Goal: Use online tool/utility: Utilize a website feature to perform a specific function

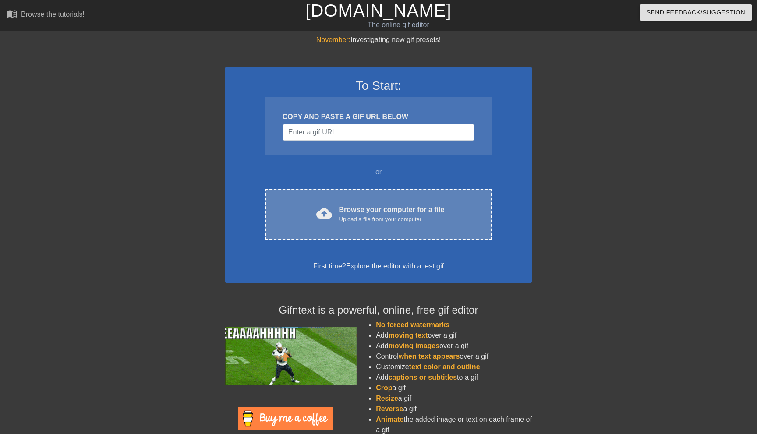
click at [361, 201] on div "cloud_upload Browse your computer for a file Upload a file from your computer C…" at bounding box center [378, 214] width 227 height 51
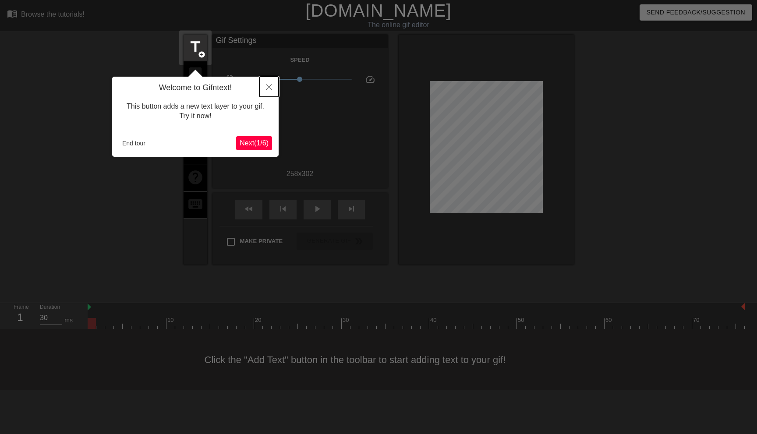
click at [266, 83] on button "Close" at bounding box center [268, 87] width 19 height 20
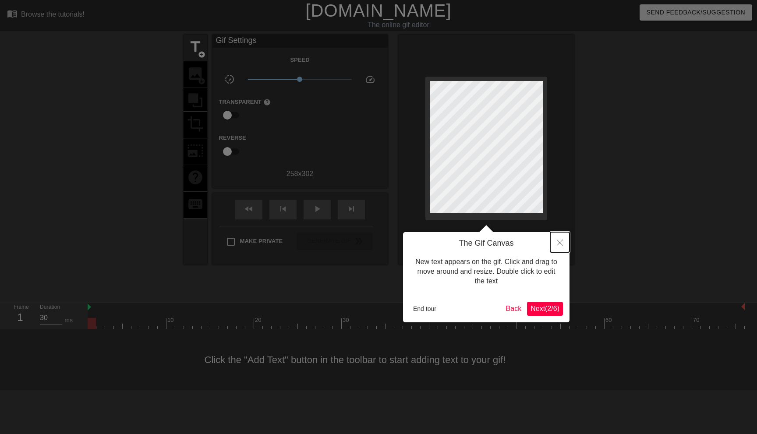
click at [562, 246] on button "Close" at bounding box center [559, 242] width 19 height 20
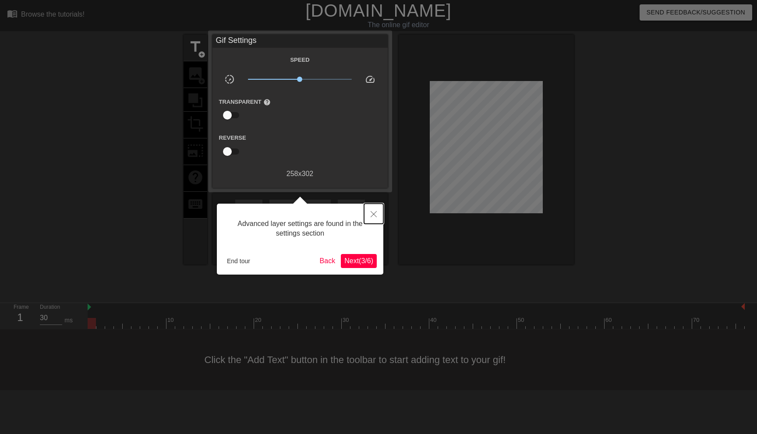
click at [368, 218] on button "Close" at bounding box center [373, 214] width 19 height 20
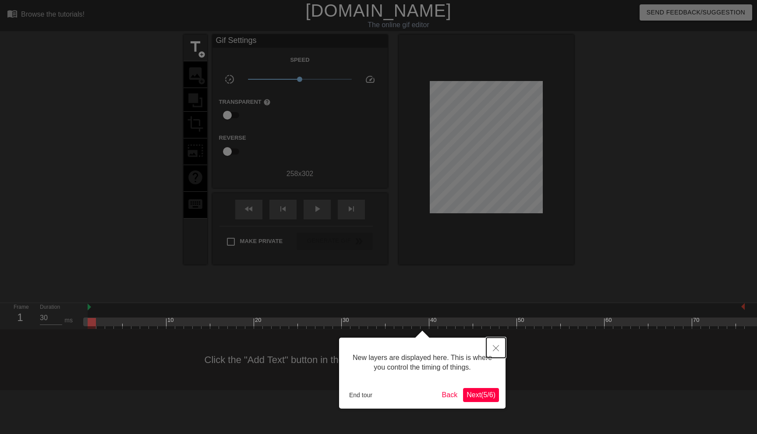
click at [498, 351] on icon "Close" at bounding box center [496, 348] width 6 height 6
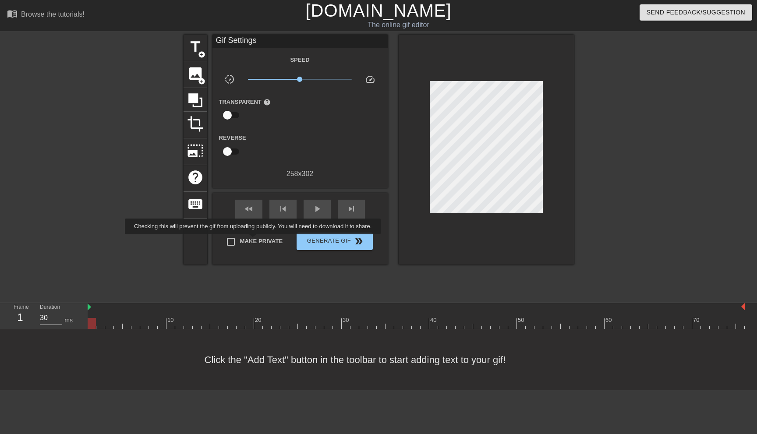
click at [260, 240] on span "Make Private" at bounding box center [261, 241] width 43 height 9
click at [240, 240] on input "Make Private" at bounding box center [231, 242] width 18 height 18
checkbox input "true"
click at [198, 48] on span "title" at bounding box center [195, 47] width 17 height 17
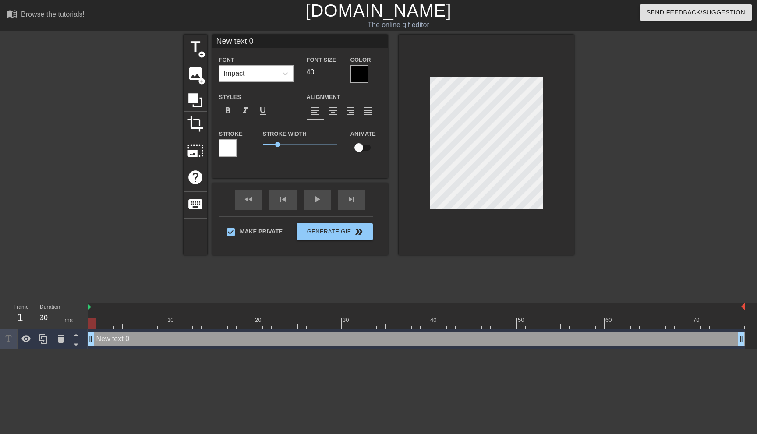
click at [253, 78] on div "Impact" at bounding box center [247, 74] width 57 height 16
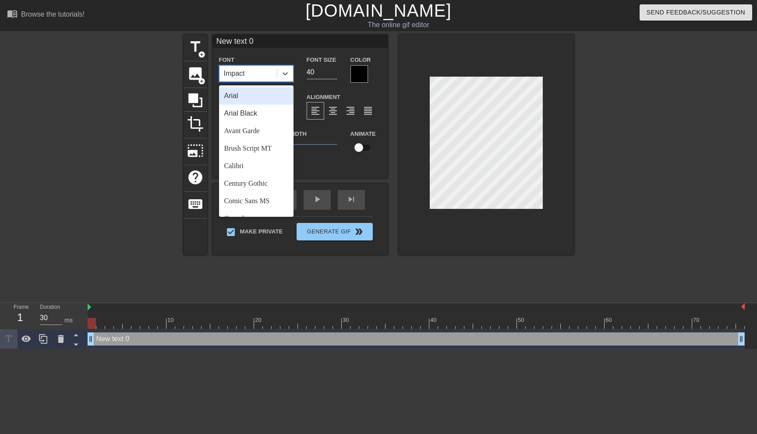
click at [255, 72] on div "Impact" at bounding box center [247, 74] width 57 height 16
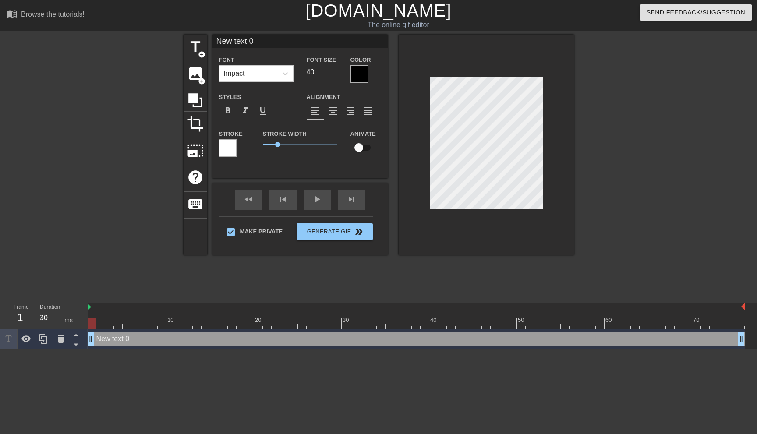
scroll to position [0, 1]
type input "E"
type textarea "E"
type input "EW"
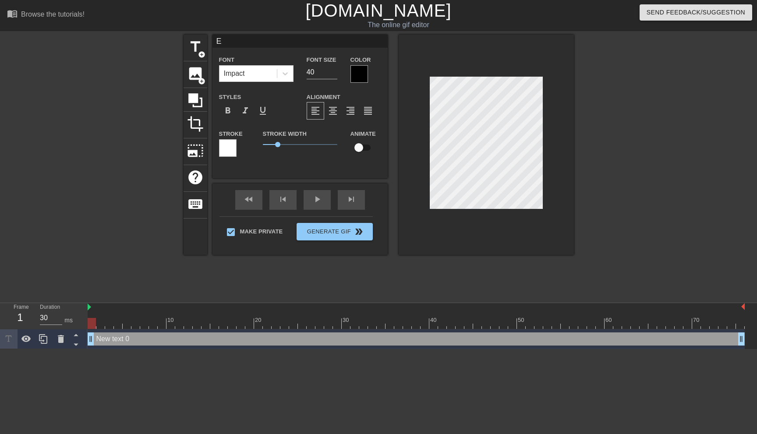
type textarea "EW"
type input "EW"
type textarea "EW"
type input "EW B"
type textarea "EW B"
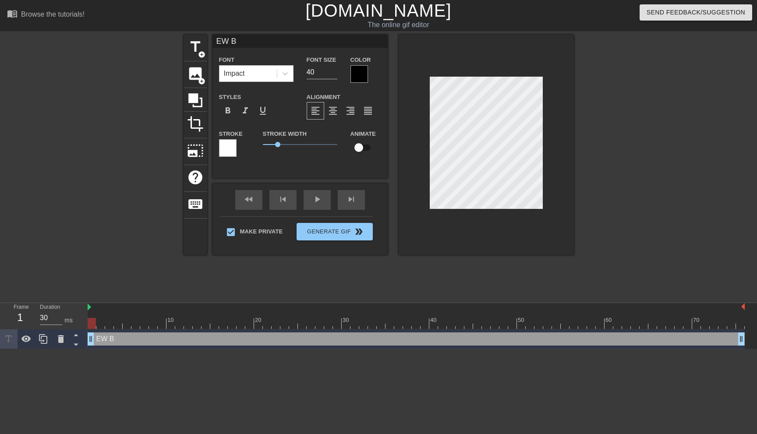
type input "EW BR"
type textarea "EW BR"
type input "EW BRU"
type textarea "EW BRU"
type input "EW BRUT"
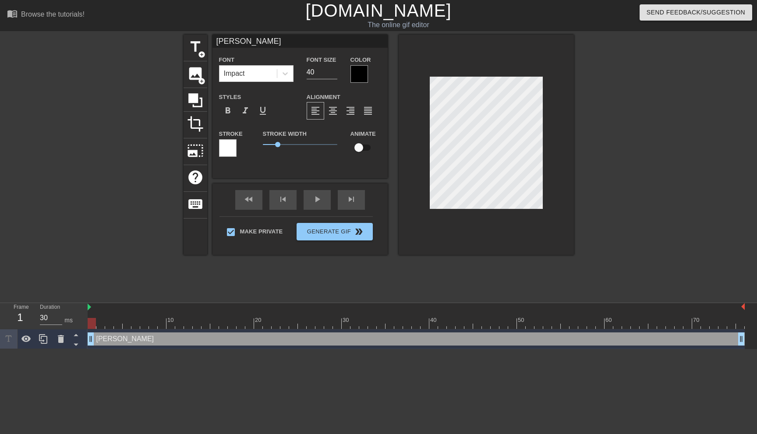
type textarea "EW BRUT"
type input "EW BRUTH"
type textarea "EW BRUTHA"
type input "EW BRUTHA"
type textarea "EW BRUTHA"
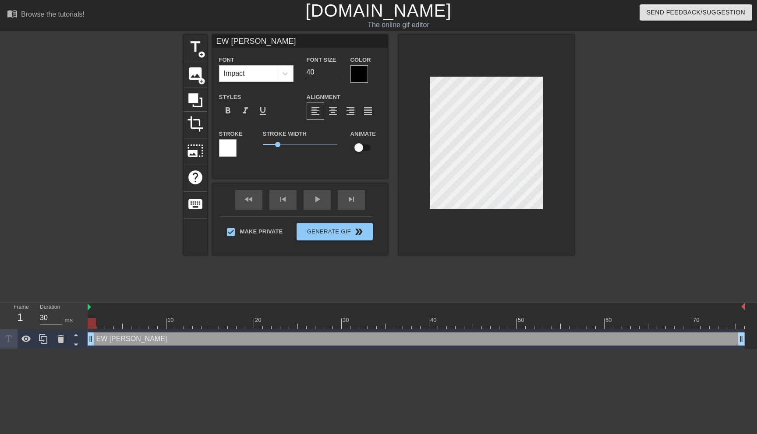
type input "EW BRUTHA E"
type textarea "EW BRUTHA E"
type input "EW BRUTHA EU"
type textarea "EW BRUTHA EUG"
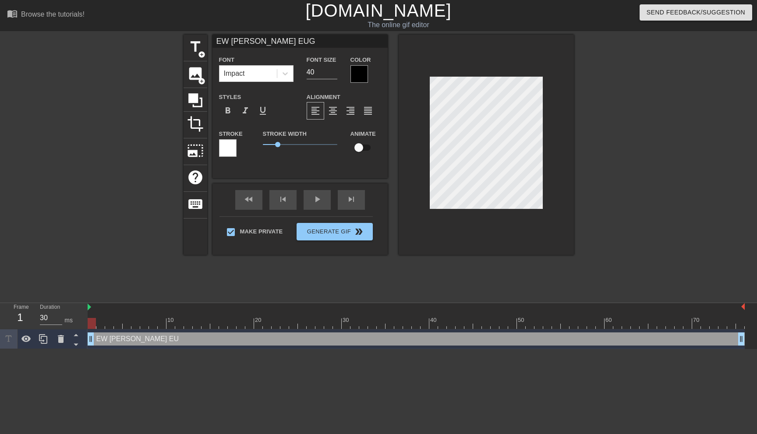
type input "EW BRUTHA EUGH"
type textarea "EW BRUTHA EUGH"
click at [319, 73] on input "40" at bounding box center [322, 72] width 31 height 14
type input "30"
click at [360, 76] on div at bounding box center [359, 74] width 18 height 18
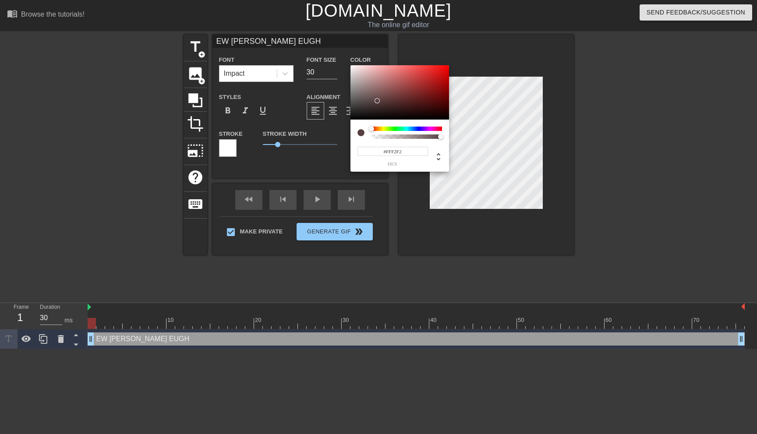
type input "#FFFFFF"
drag, startPoint x: 378, startPoint y: 101, endPoint x: 332, endPoint y: 33, distance: 82.0
click at [332, 33] on div "#FFFFFF hex" at bounding box center [378, 217] width 757 height 434
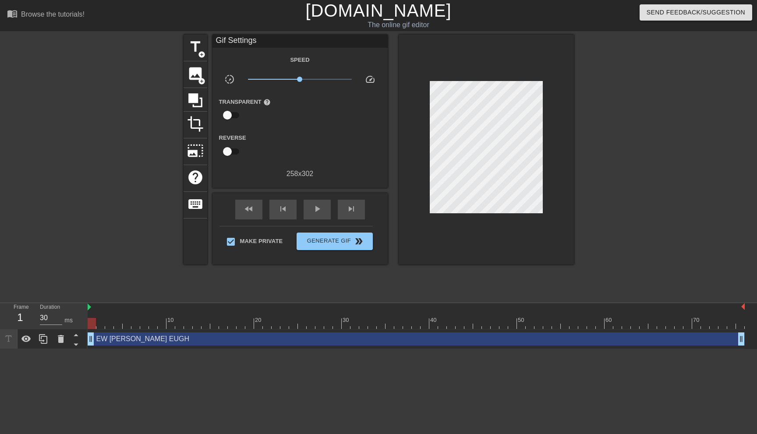
click at [308, 290] on div "title add_circle image add_circle crop photo_size_select_large help keyboard Gi…" at bounding box center [379, 166] width 390 height 263
click at [325, 207] on div "play_arrow" at bounding box center [317, 210] width 27 height 20
type input "30"
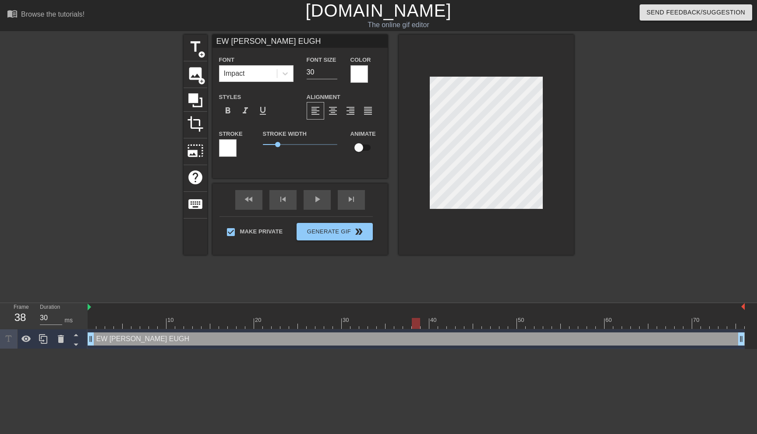
type input "EWW BRUTHA EUGH"
type textarea "EWW BRUTHA EUGH"
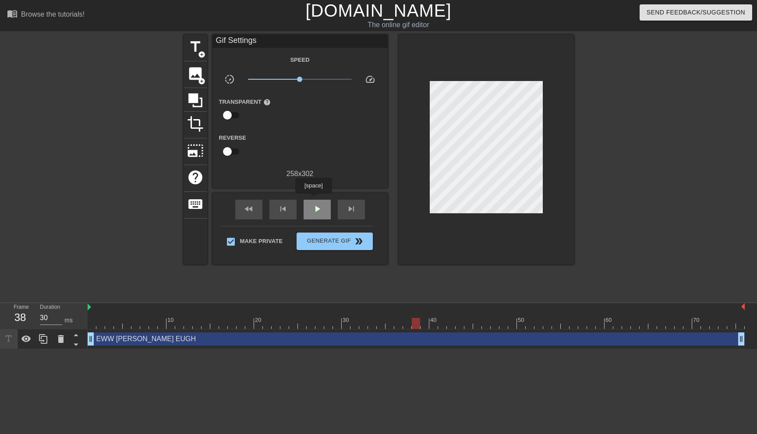
click at [315, 200] on div "play_arrow" at bounding box center [317, 210] width 27 height 20
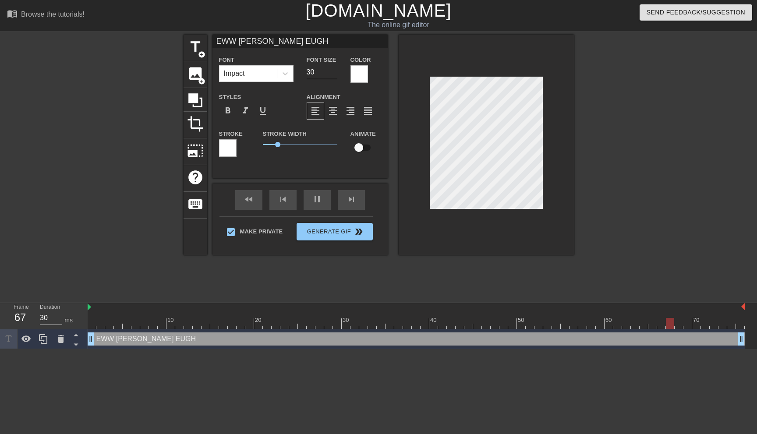
type input "50"
type input "EWW BRUTHA EUGHH"
type textarea "EWW BRUTHA EUGHH"
type input "20"
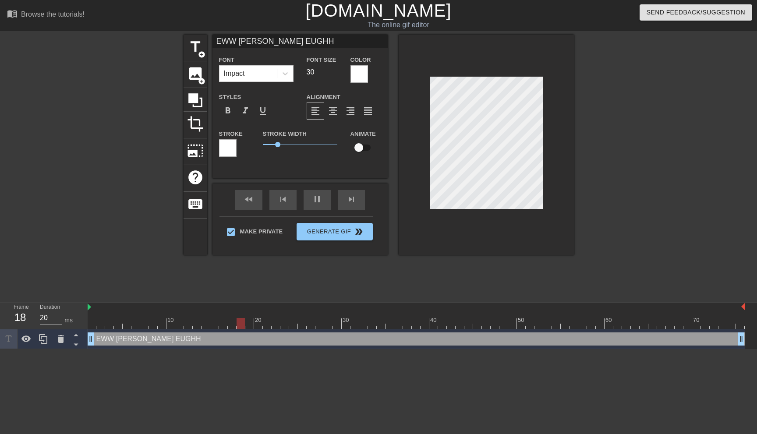
type textarea "EWW BRUTHA EUGHH"
click at [315, 71] on input "30" at bounding box center [322, 72] width 31 height 14
type input "30"
type input "3"
type input "30"
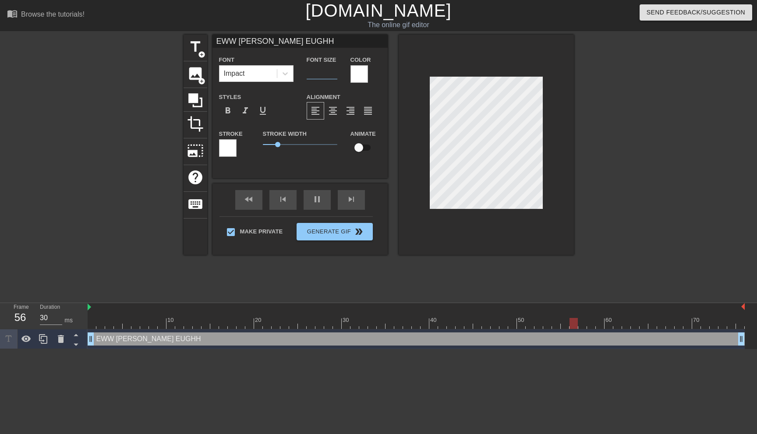
type input "20"
type input "2"
type input "30"
type input "28"
type input "40"
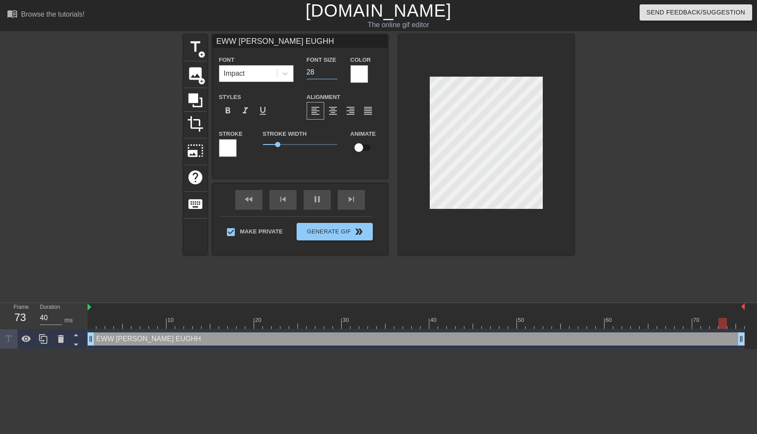
type input "28"
click at [654, 148] on div at bounding box center [649, 166] width 131 height 263
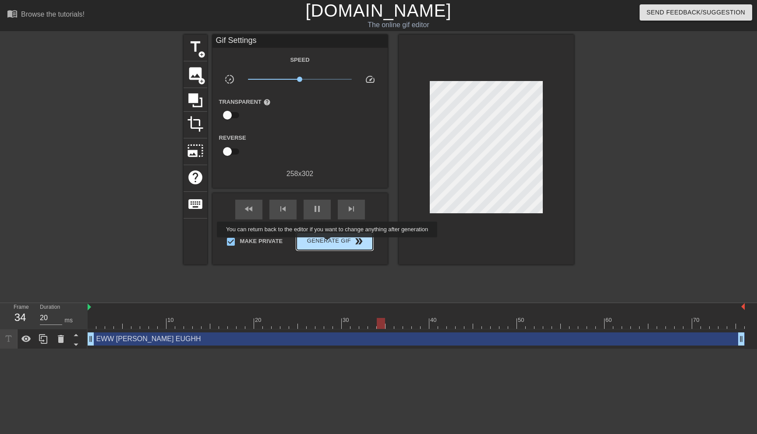
type input "30"
click at [333, 244] on span "Generate Gif double_arrow" at bounding box center [334, 241] width 69 height 11
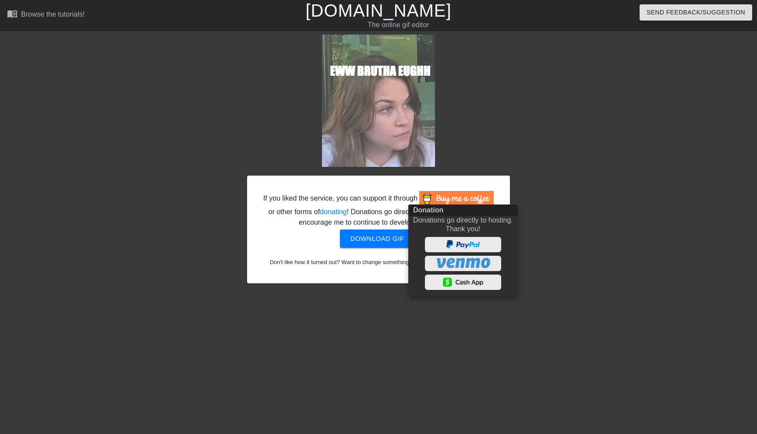
click at [493, 172] on div at bounding box center [378, 217] width 757 height 434
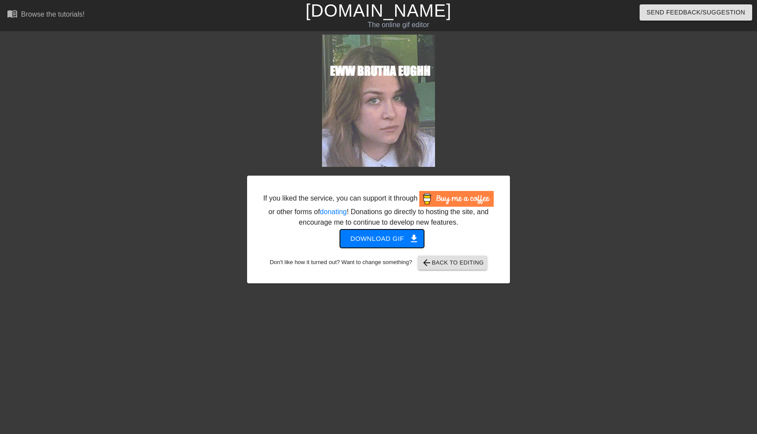
click at [399, 244] on span "Download gif get_app" at bounding box center [382, 238] width 64 height 11
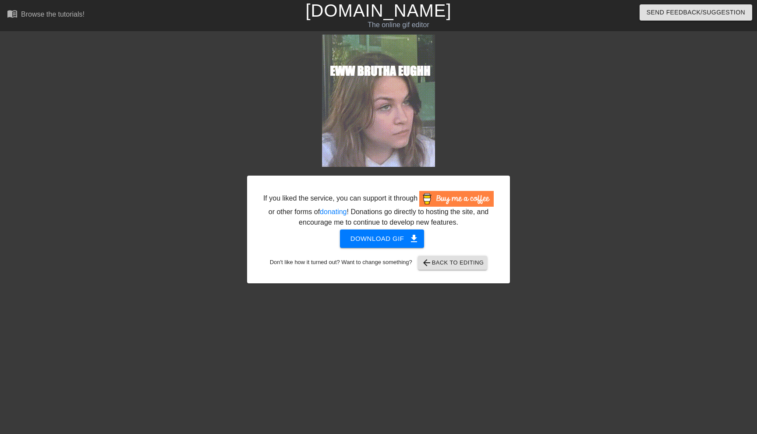
click at [504, 105] on div "If you liked the service, you can support it through or other forms of donating…" at bounding box center [378, 159] width 263 height 249
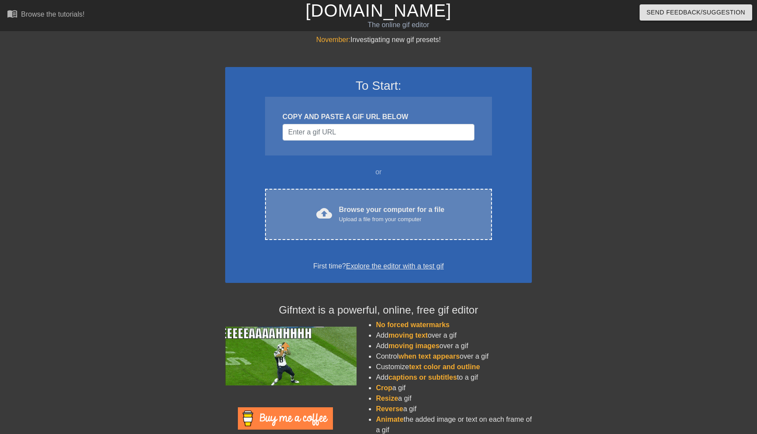
click at [375, 217] on div "Upload a file from your computer" at bounding box center [392, 219] width 106 height 9
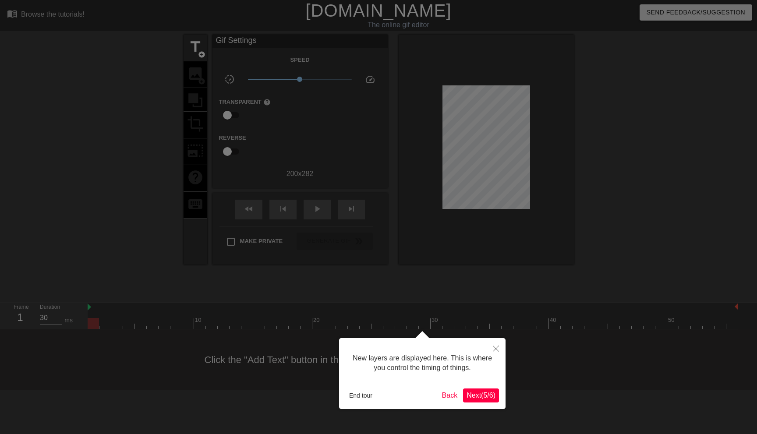
scroll to position [7, 0]
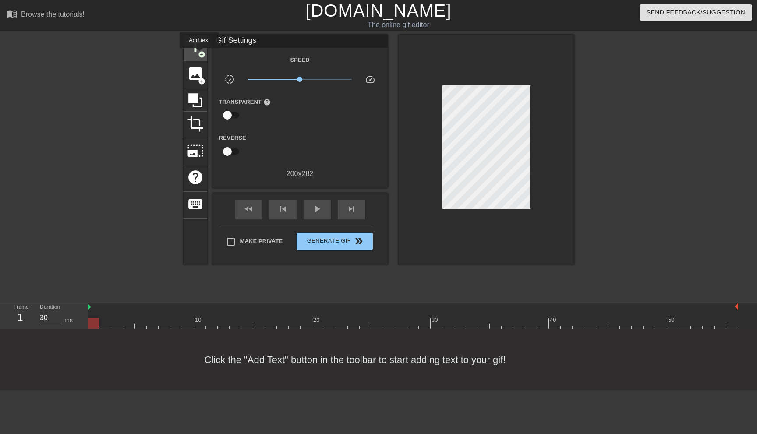
click at [199, 54] on span "add_circle" at bounding box center [201, 54] width 7 height 7
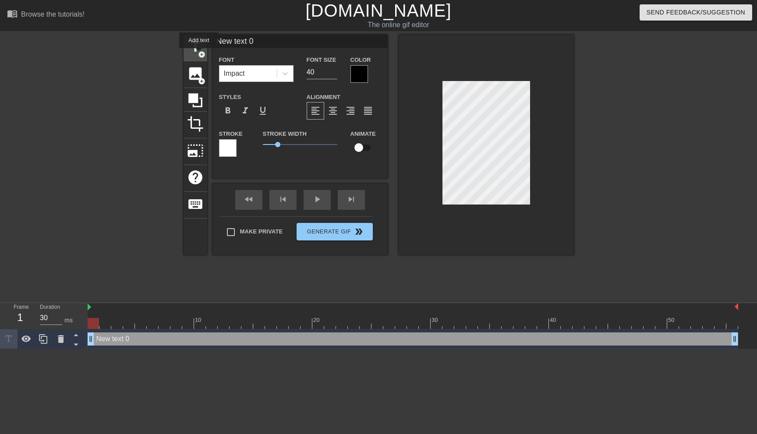
scroll to position [0, 0]
click at [354, 73] on div at bounding box center [359, 74] width 18 height 18
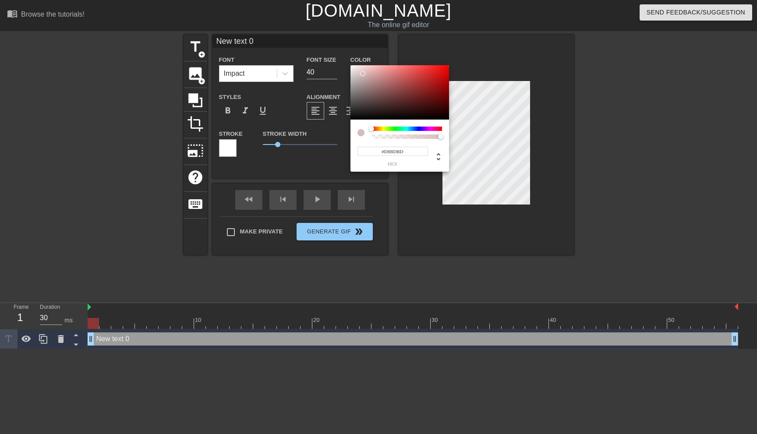
type input "#FFFFFF"
drag, startPoint x: 369, startPoint y: 82, endPoint x: 325, endPoint y: 37, distance: 62.6
click at [325, 37] on div "#FFFFFF hex" at bounding box center [378, 217] width 757 height 434
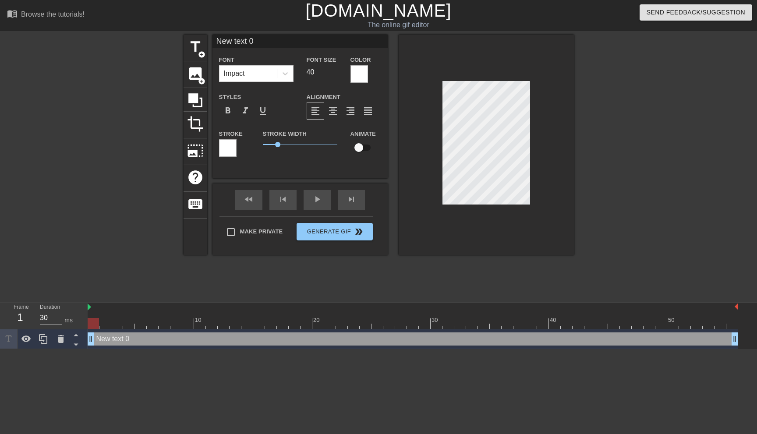
type input "U"
type textarea "U"
type input "U"
type textarea "U"
type input "U S"
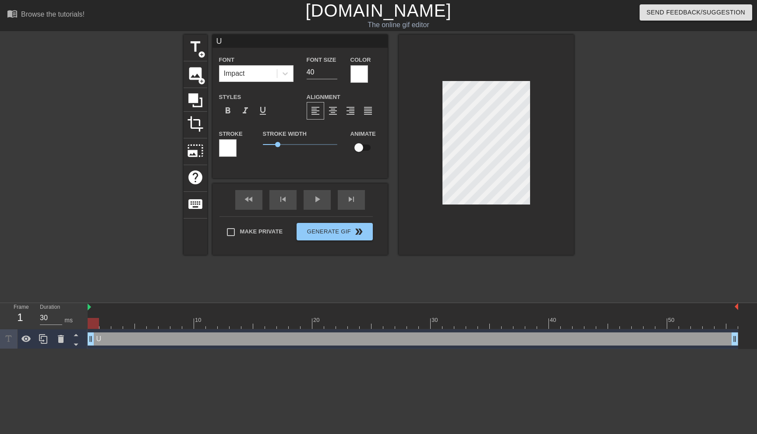
type textarea "U S"
type input "U Se"
type textarea "U Se"
type input "U Ser"
type textarea "U Ser"
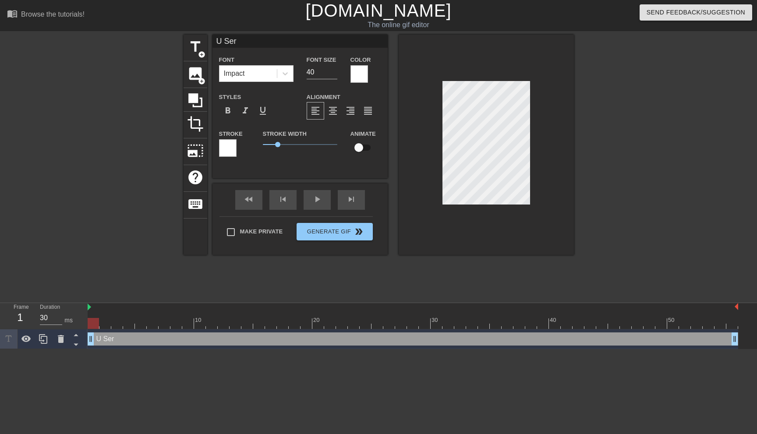
type input "U Seri"
type textarea "U Seri"
type input "U [PERSON_NAME]"
type textarea "U [PERSON_NAME]"
type input "U Seriou"
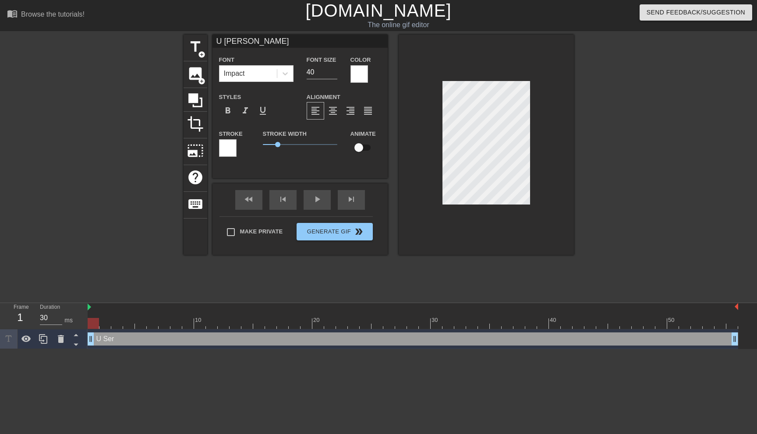
type textarea "U Seriou"
type input "U Serious"
type textarea "U Serious"
type input "U"
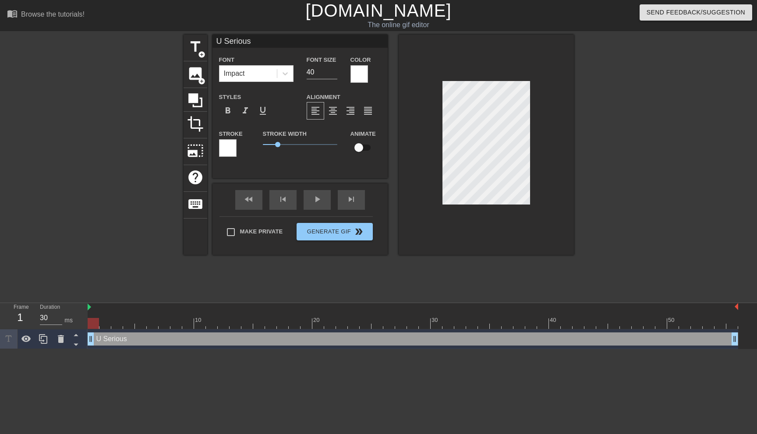
type textarea "U"
type input "U S"
type textarea "U S"
type input "U SE"
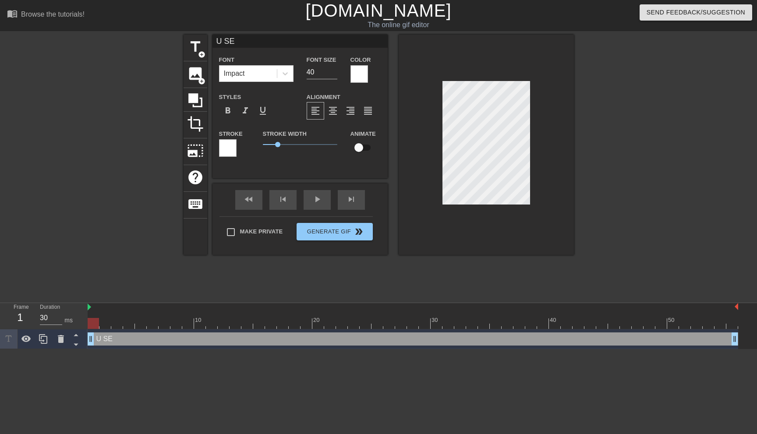
type textarea "U SER"
type input "U SERI"
type textarea "U SERI"
type input "U [PERSON_NAME]"
type textarea "U [PERSON_NAME]"
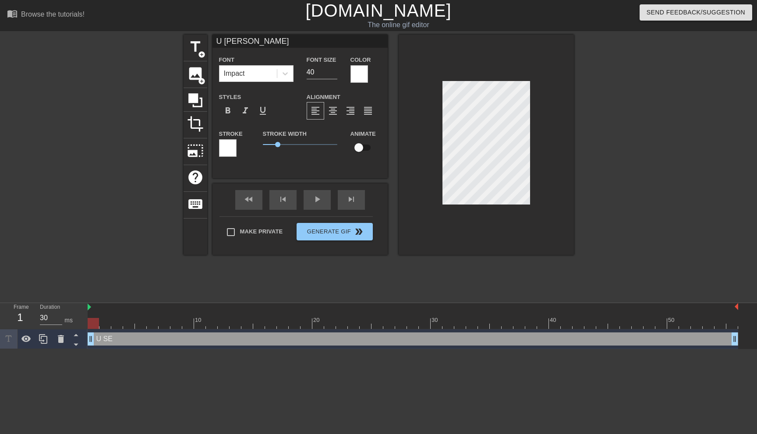
type input "U SERIOU"
type textarea "U SERIOUS"
type input "U SERIOUS"
type textarea "U SERIOUS"
type input "U SERIOUS B"
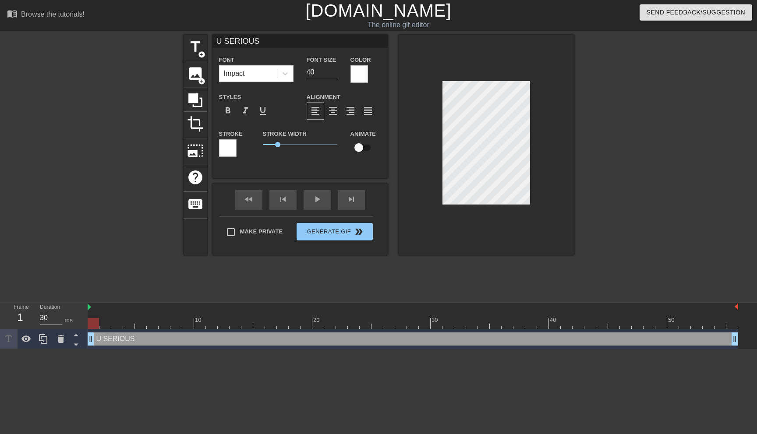
type textarea "U SERIOUS B"
type input "U SERIOUS BR"
type textarea "U SERIOUS BRO"
type input "U SERIOUS BRO"
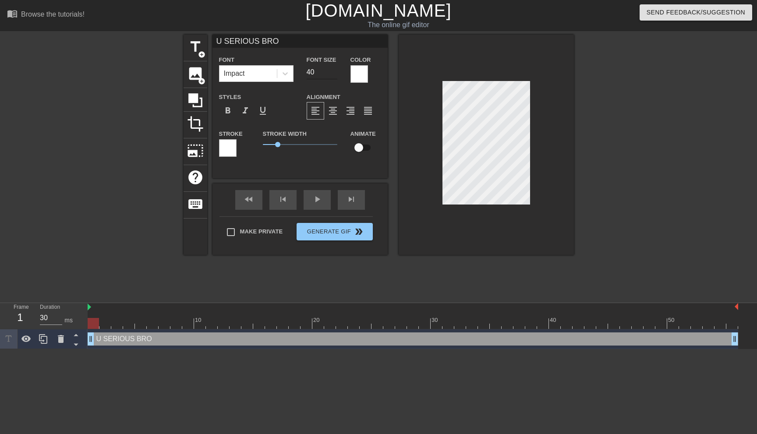
type textarea "U SERIOUS BRO"
click at [318, 71] on input "40" at bounding box center [322, 72] width 31 height 14
type input "30"
click at [394, 270] on div "title add_circle image add_circle crop photo_size_select_large help keyboard U …" at bounding box center [379, 166] width 390 height 263
click at [482, 273] on div "title add_circle image add_circle crop photo_size_select_large help keyboard U …" at bounding box center [379, 166] width 390 height 263
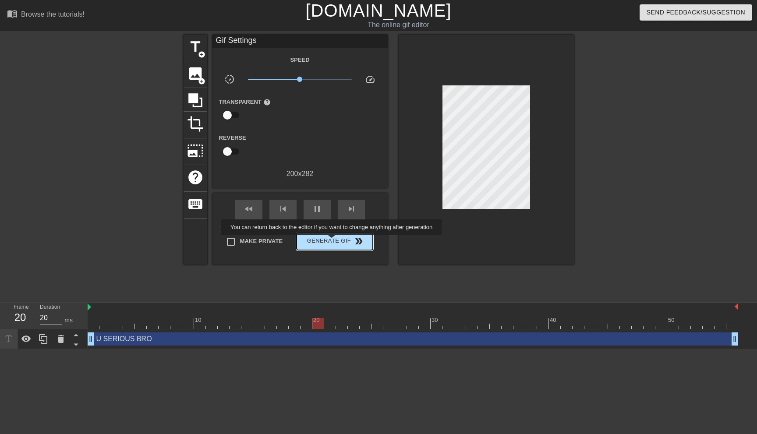
type input "30"
click at [337, 241] on span "Generate Gif double_arrow" at bounding box center [334, 241] width 69 height 11
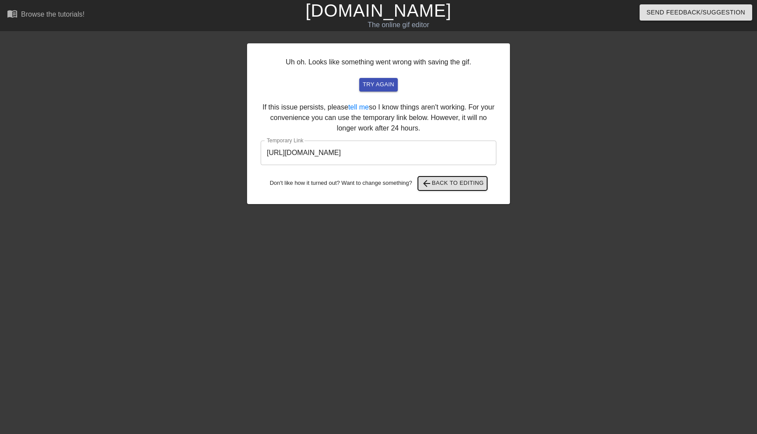
click at [450, 183] on span "arrow_back Back to Editing" at bounding box center [452, 183] width 63 height 11
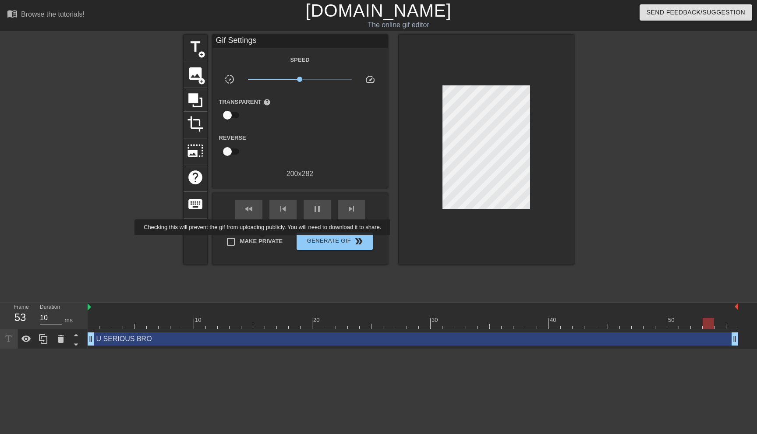
type input "20"
click at [269, 241] on span "Make Private" at bounding box center [261, 241] width 43 height 9
click at [240, 241] on input "Make Private" at bounding box center [231, 242] width 18 height 18
checkbox input "true"
type input "30"
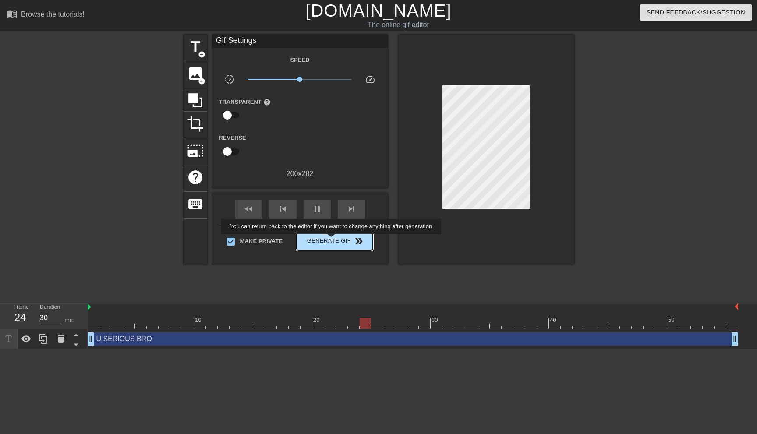
click at [337, 240] on span "Generate Gif double_arrow" at bounding box center [334, 241] width 69 height 11
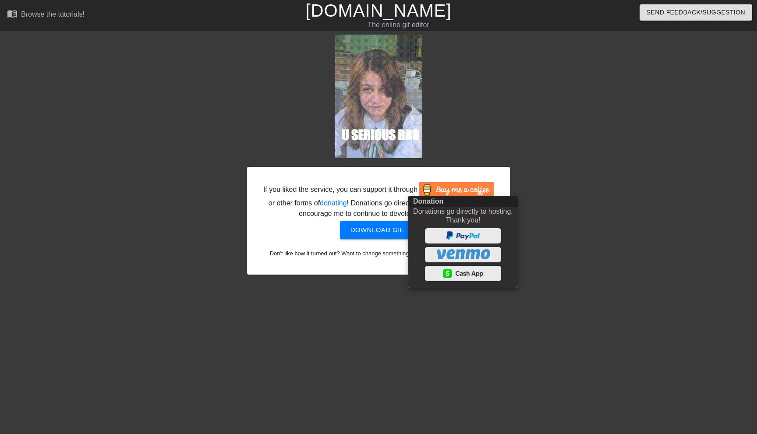
click at [382, 239] on div at bounding box center [378, 217] width 757 height 434
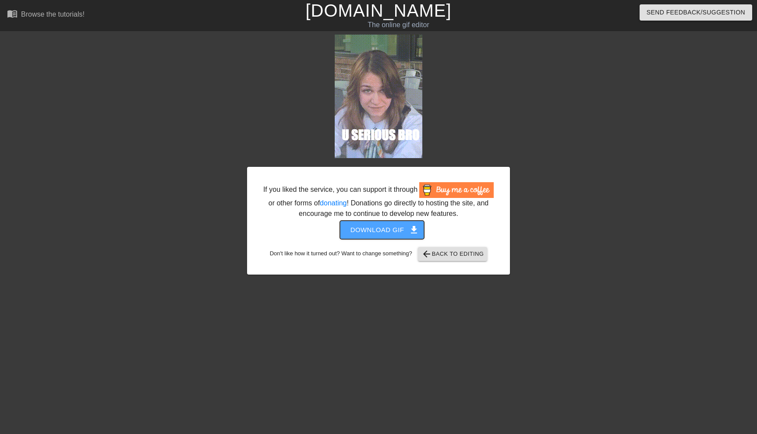
click at [368, 236] on span "Download gif get_app" at bounding box center [382, 229] width 64 height 11
